Goal: Task Accomplishment & Management: Use online tool/utility

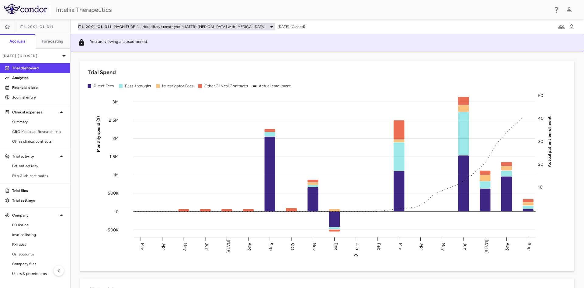
click at [82, 30] on div "ITL-2001-CL-311 MAGNITUDE-2 - Hereditary transthyretin (ATTR) amyloidosis with …" at bounding box center [177, 26] width 198 height 7
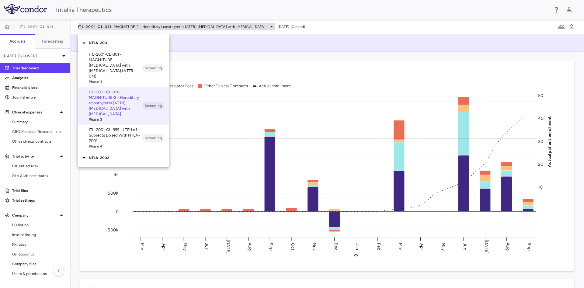
click at [95, 26] on div at bounding box center [292, 144] width 584 height 288
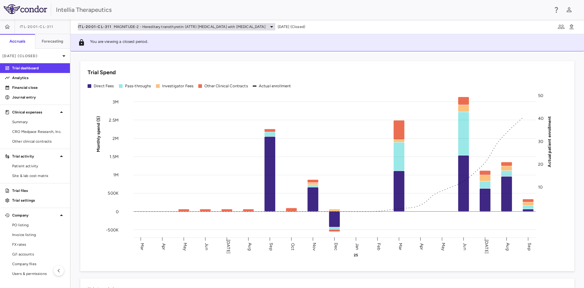
click at [95, 26] on span "ITL-2001-CL-311" at bounding box center [94, 26] width 33 height 5
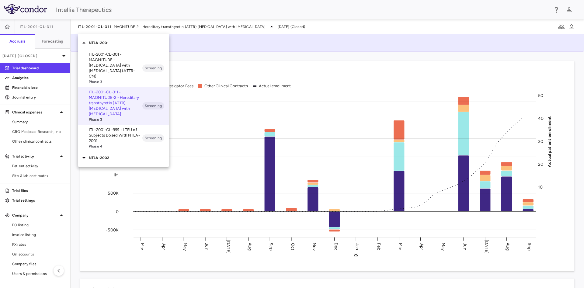
click at [85, 44] on icon at bounding box center [83, 42] width 7 height 7
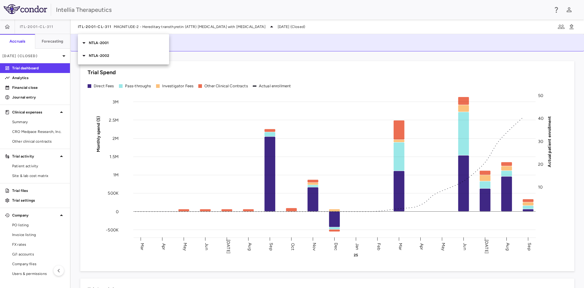
click at [85, 57] on icon at bounding box center [83, 55] width 7 height 7
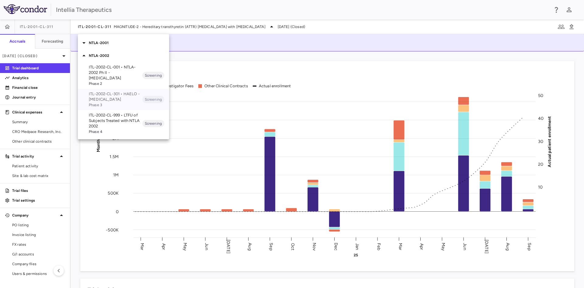
click at [121, 97] on p "ITL-2002-CL-301 • HAELO - Hereditary Angioedema" at bounding box center [116, 96] width 54 height 11
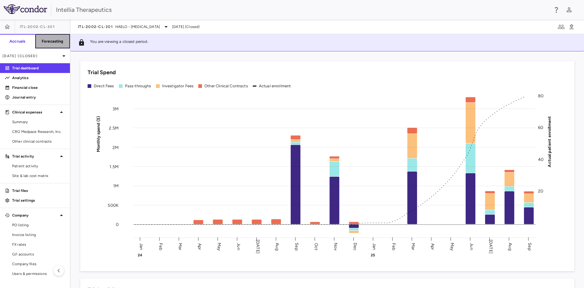
click at [66, 44] on button "Forecasting" at bounding box center [52, 41] width 35 height 15
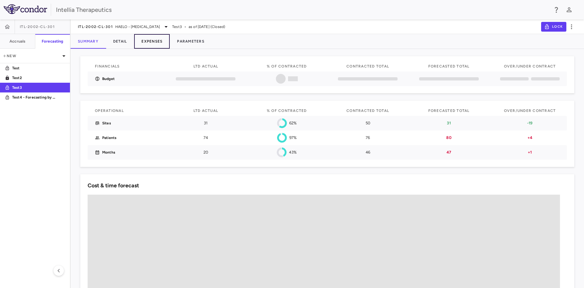
click at [152, 41] on button "Expenses" at bounding box center [152, 41] width 36 height 15
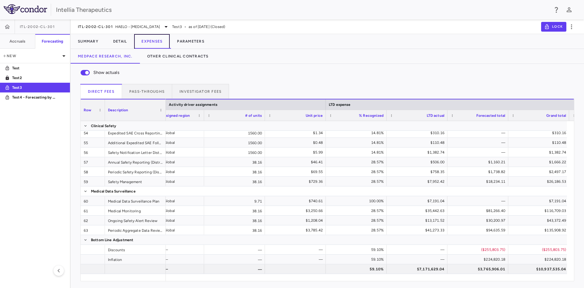
scroll to position [0, 485]
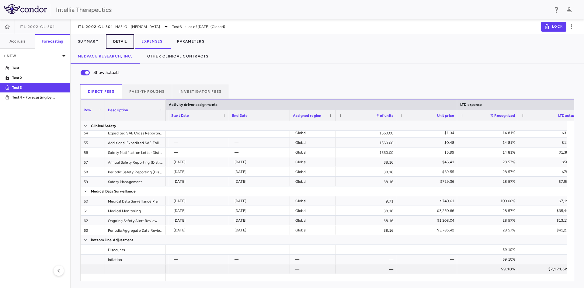
click at [115, 42] on button "Detail" at bounding box center [120, 41] width 29 height 15
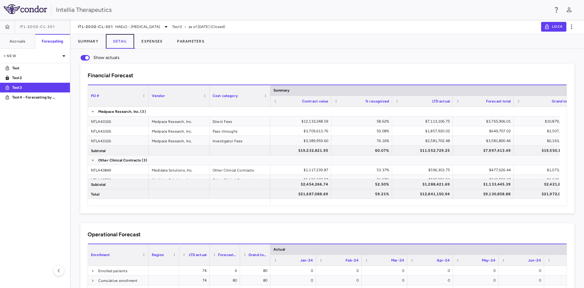
scroll to position [0, 32]
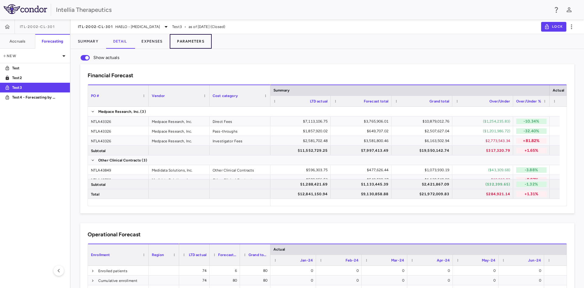
click at [197, 42] on button "Parameters" at bounding box center [191, 41] width 42 height 15
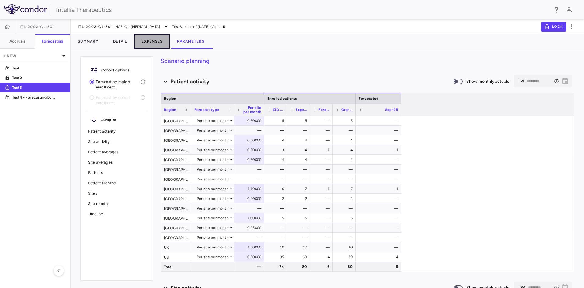
click at [155, 44] on button "Expenses" at bounding box center [152, 41] width 36 height 15
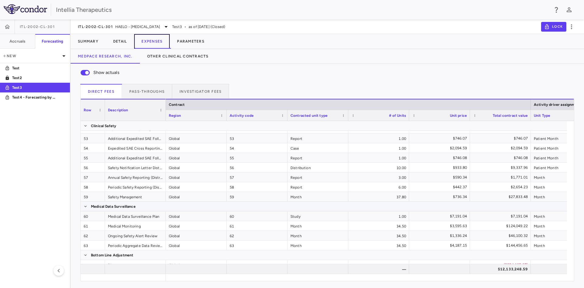
scroll to position [558, 0]
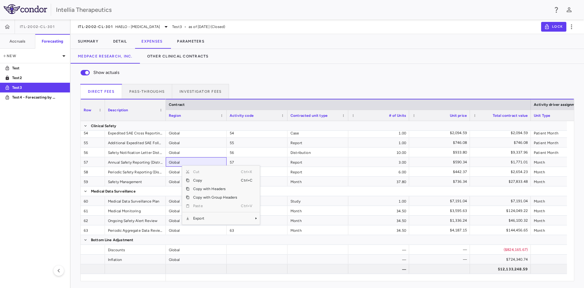
click at [205, 214] on div "Context Menu" at bounding box center [215, 212] width 51 height 4
click at [243, 219] on span "Context Menu" at bounding box center [247, 218] width 13 height 9
click at [280, 228] on span "Excel Export" at bounding box center [280, 229] width 29 height 9
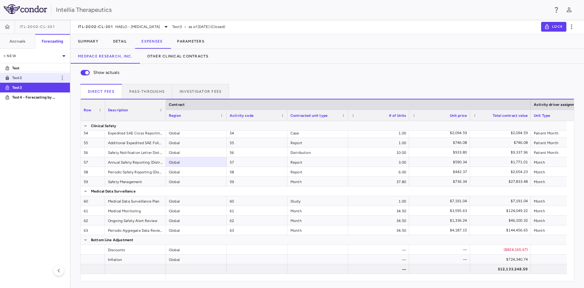
click at [46, 79] on p "Test2" at bounding box center [34, 77] width 45 height 5
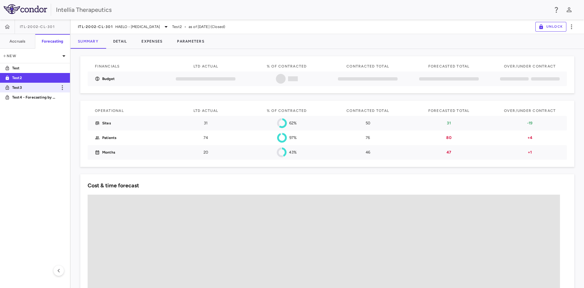
click at [45, 86] on p "Test3" at bounding box center [34, 87] width 45 height 5
click at [47, 78] on p "Test2" at bounding box center [34, 77] width 45 height 5
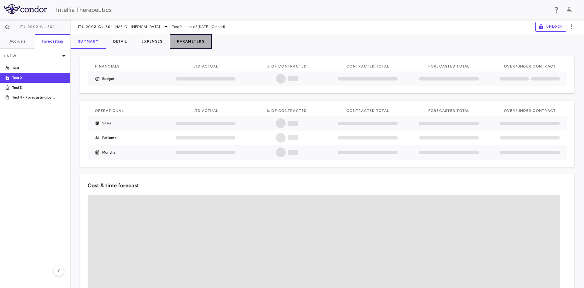
click at [186, 43] on button "Parameters" at bounding box center [191, 41] width 42 height 15
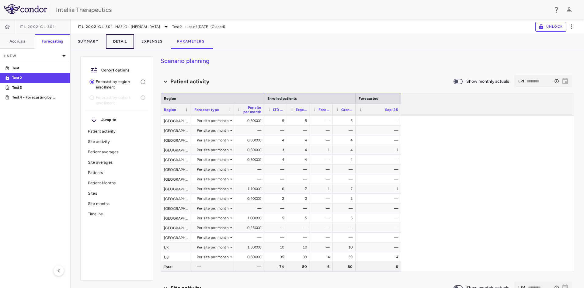
click at [124, 41] on button "Detail" at bounding box center [120, 41] width 29 height 15
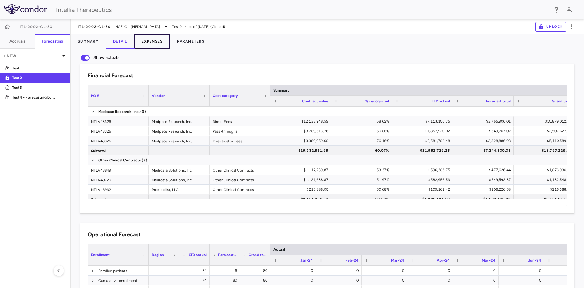
click at [153, 42] on button "Expenses" at bounding box center [152, 41] width 36 height 15
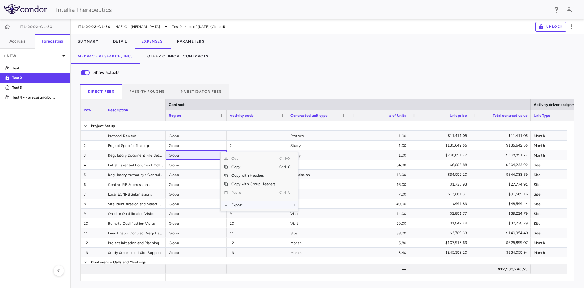
click at [246, 203] on span "Export" at bounding box center [253, 205] width 51 height 9
click at [327, 217] on span "Excel Export" at bounding box center [318, 216] width 29 height 9
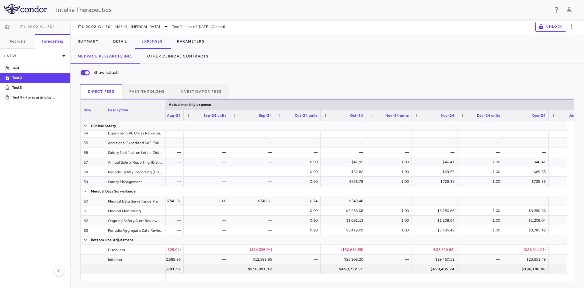
scroll to position [0, 1997]
